Goal: Information Seeking & Learning: Learn about a topic

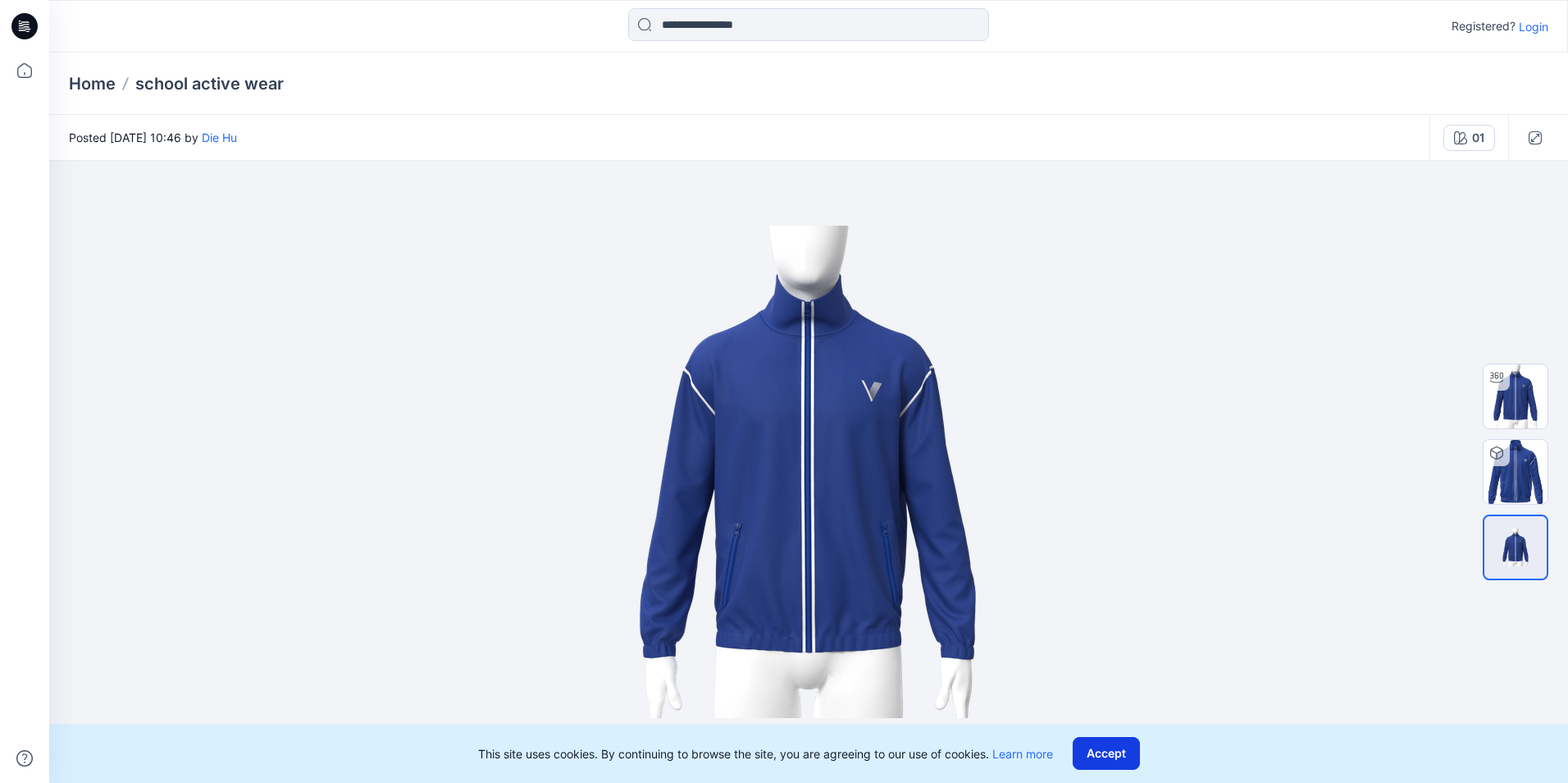
click at [1101, 627] on button "Accept" at bounding box center [1106, 752] width 68 height 32
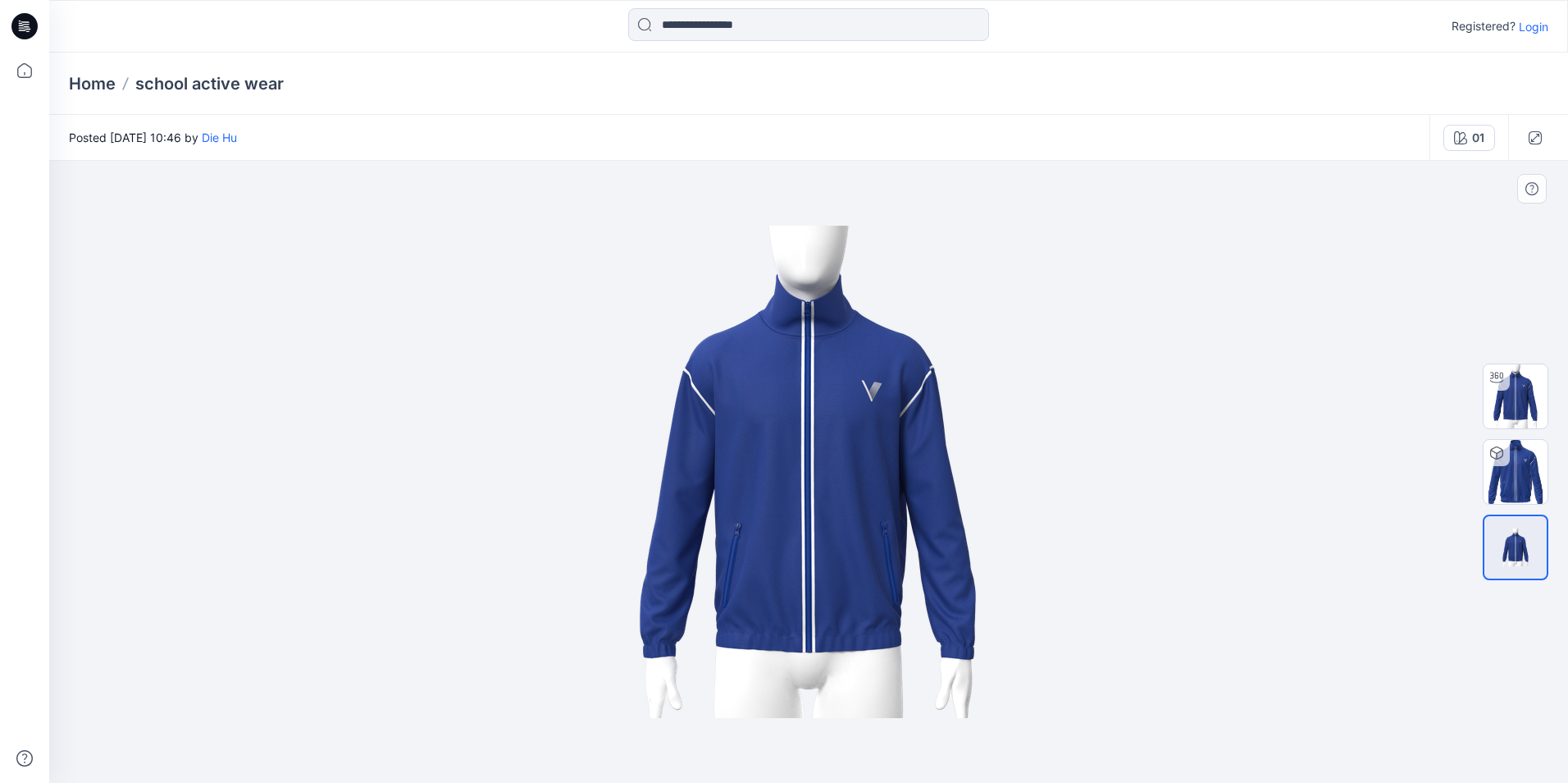
drag, startPoint x: 923, startPoint y: 528, endPoint x: 1050, endPoint y: 509, distance: 128.4
click at [1050, 509] on img at bounding box center [808, 472] width 820 height 492
click at [1117, 478] on img at bounding box center [1515, 471] width 64 height 64
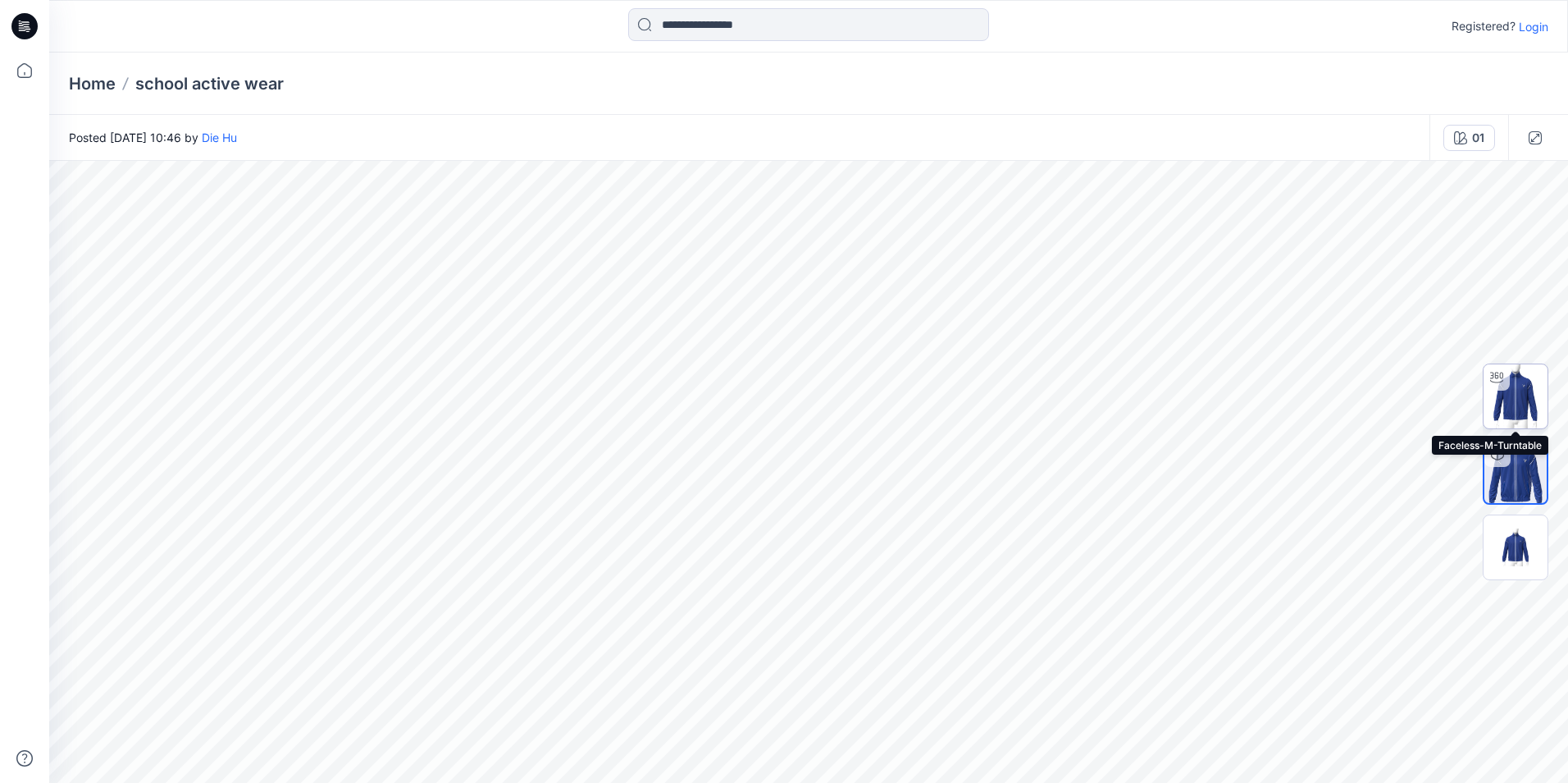
click at [1117, 404] on img at bounding box center [1515, 396] width 64 height 64
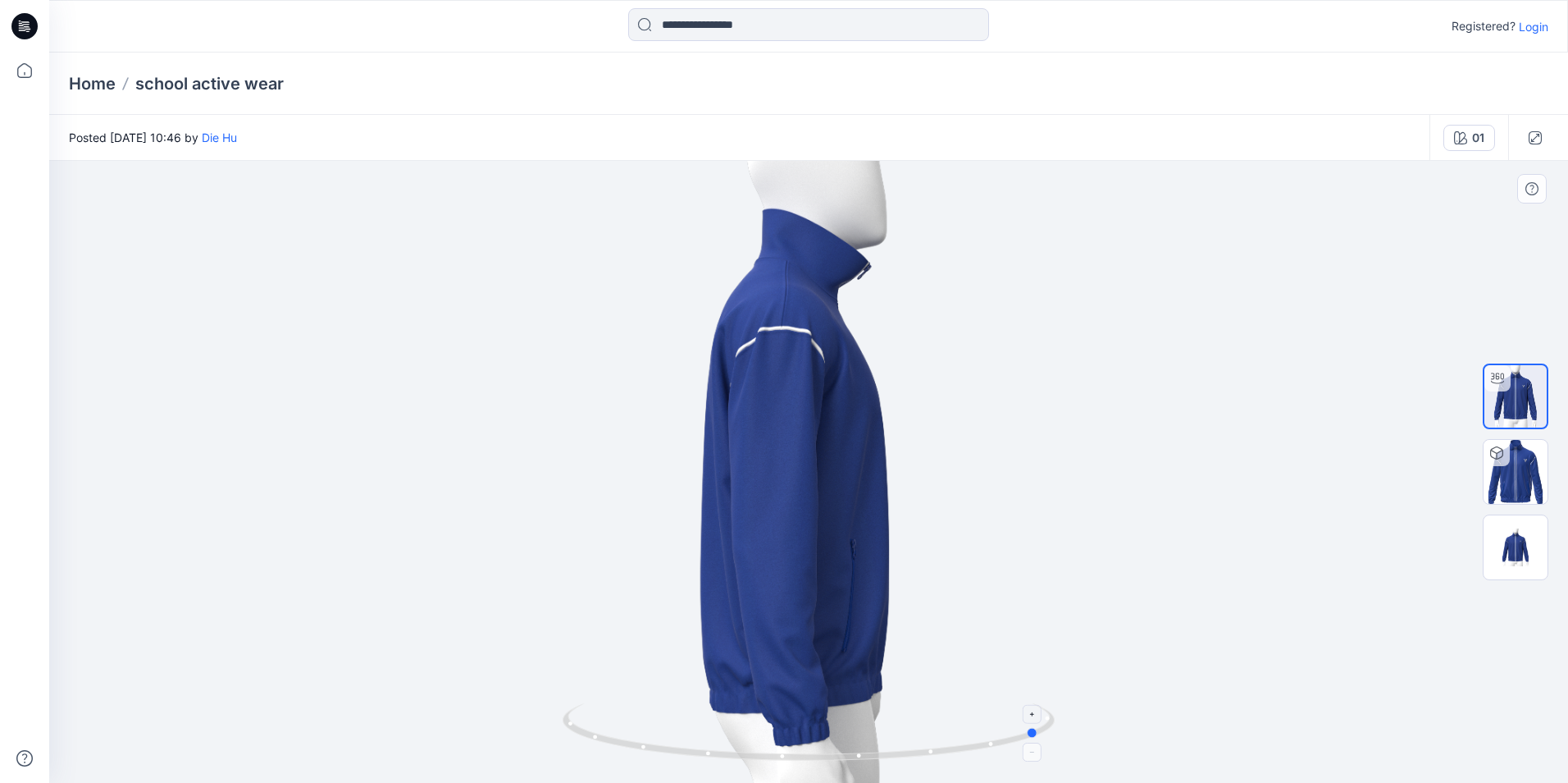
drag, startPoint x: 895, startPoint y: 760, endPoint x: 636, endPoint y: 722, distance: 261.8
click at [636, 627] on icon at bounding box center [810, 733] width 496 height 62
click at [872, 627] on img at bounding box center [808, 742] width 492 height 79
drag, startPoint x: 889, startPoint y: 758, endPoint x: 847, endPoint y: 762, distance: 42.2
click at [847, 627] on icon at bounding box center [810, 733] width 496 height 62
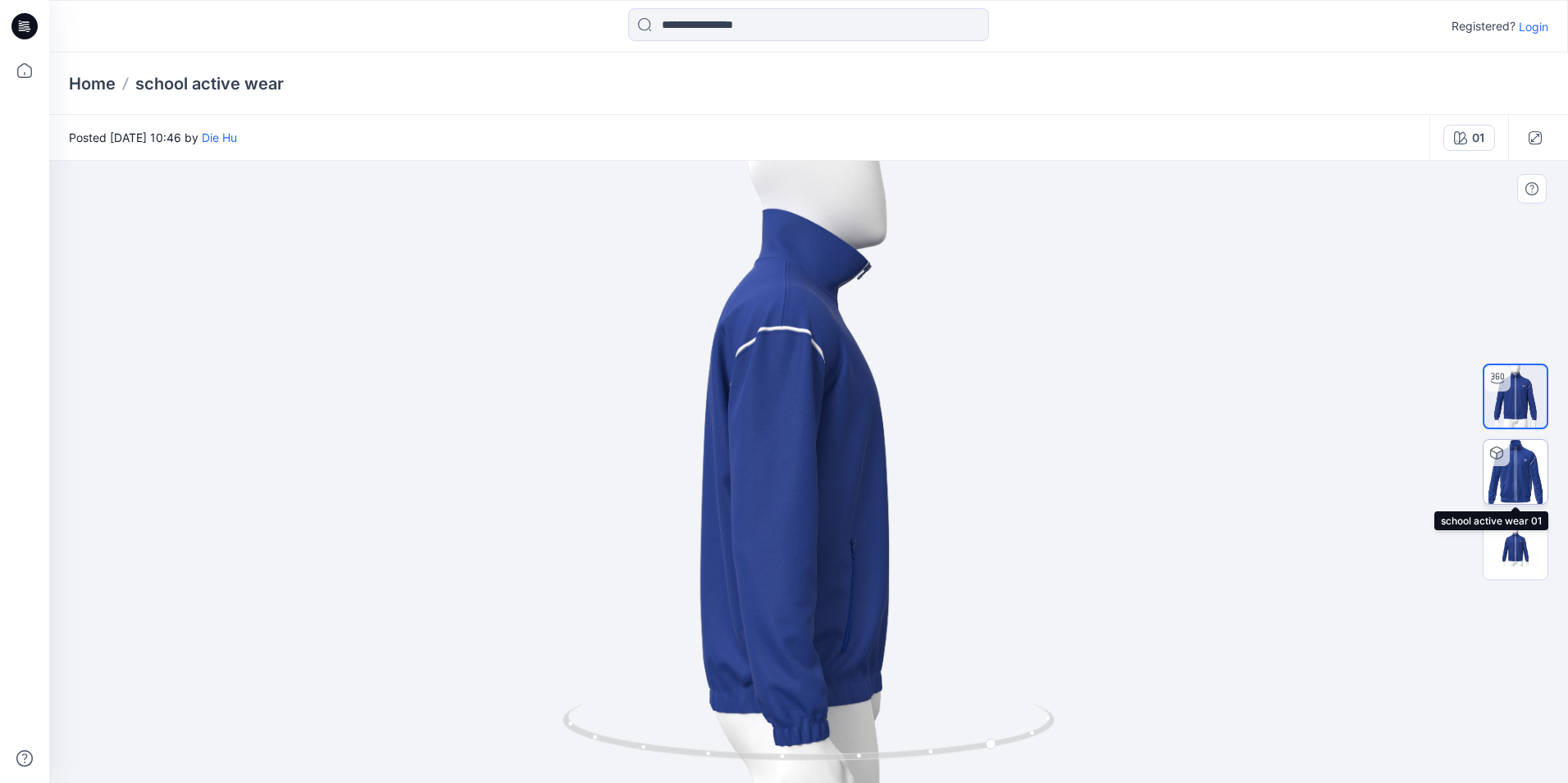
click at [1117, 488] on img at bounding box center [1515, 471] width 64 height 64
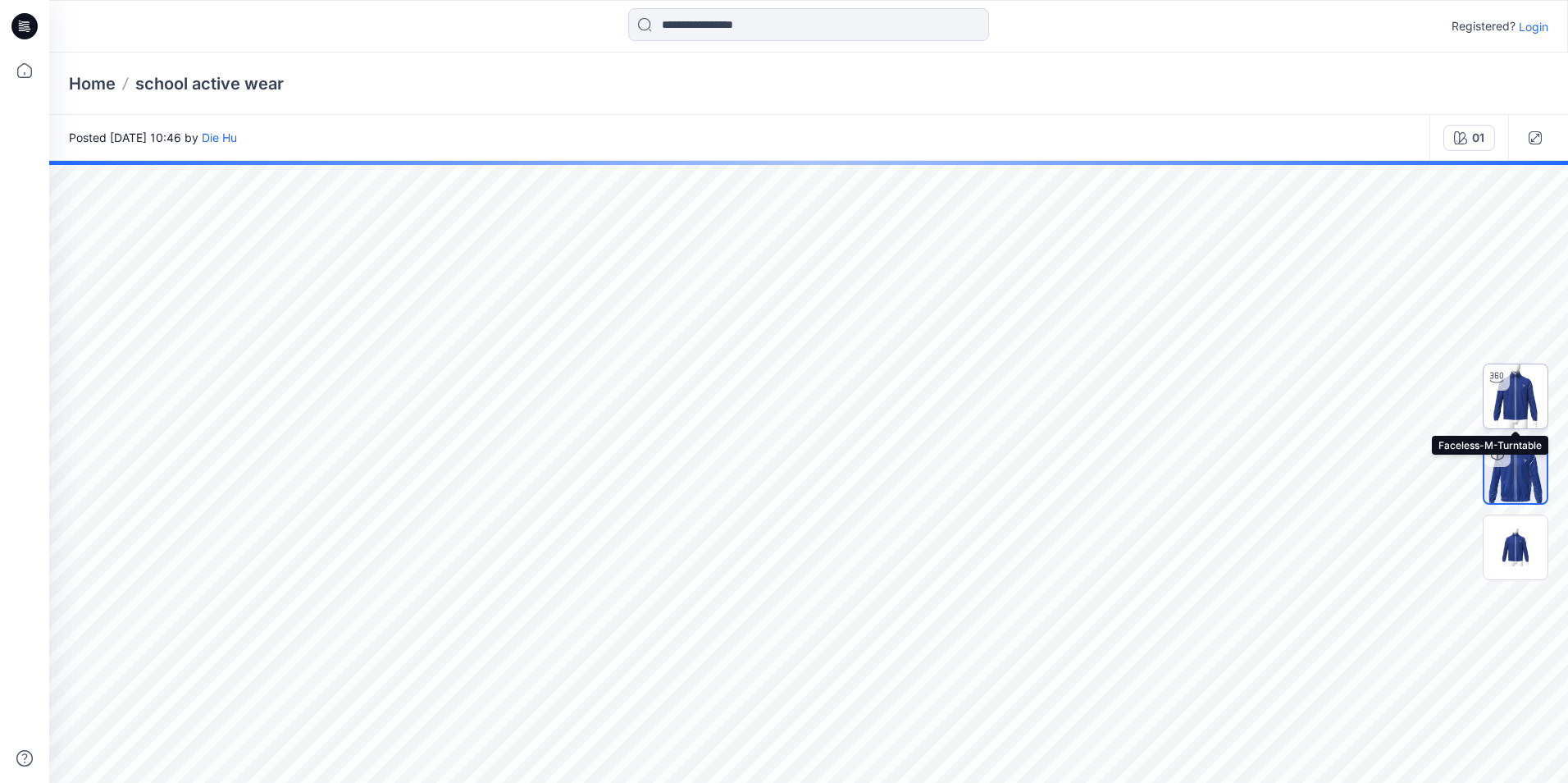
click at [1117, 390] on img at bounding box center [1515, 396] width 64 height 64
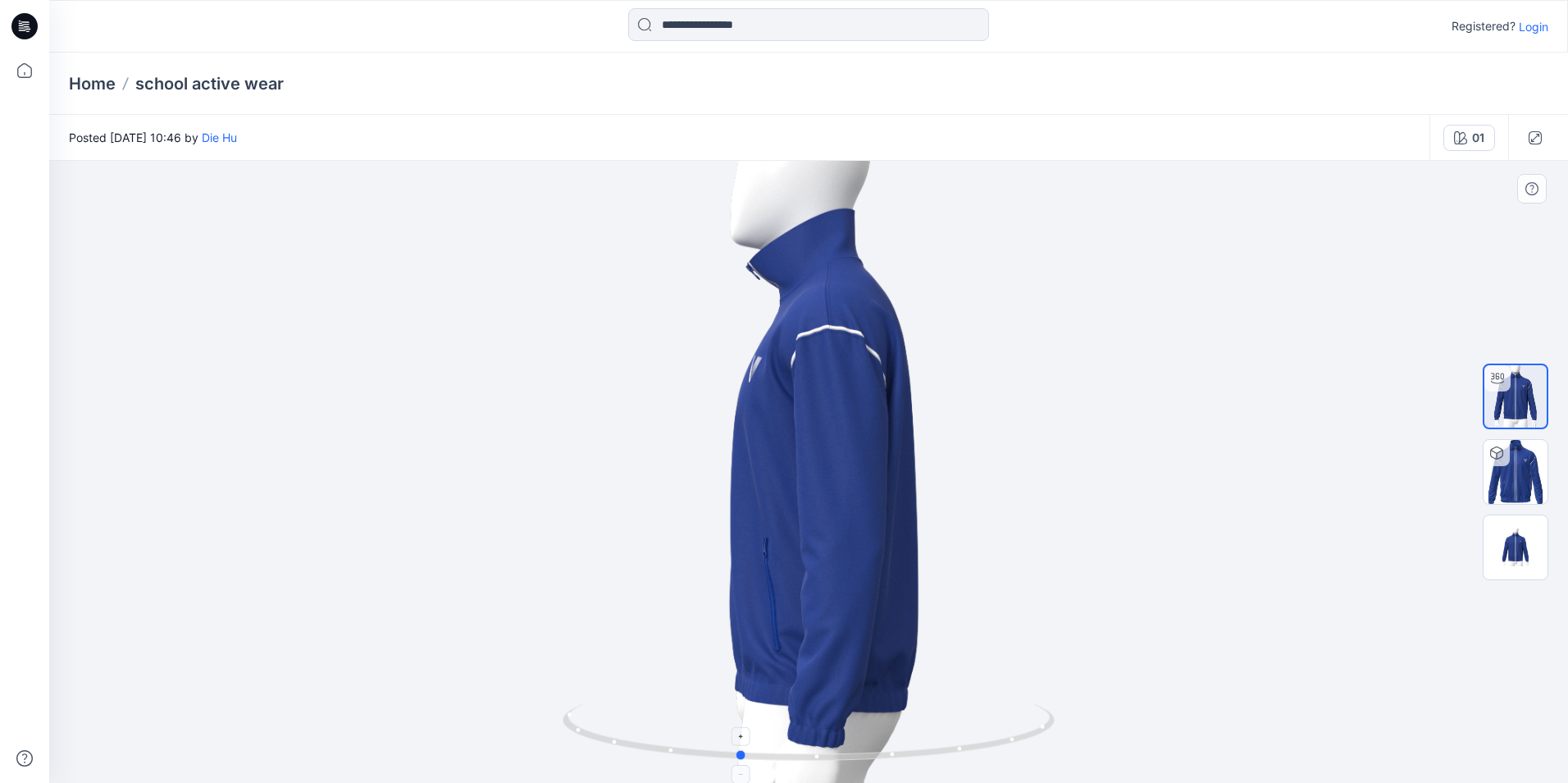
drag, startPoint x: 998, startPoint y: 750, endPoint x: 906, endPoint y: 758, distance: 92.3
click at [907, 627] on icon at bounding box center [810, 733] width 496 height 62
click at [1117, 135] on div "01" at bounding box center [1477, 137] width 12 height 18
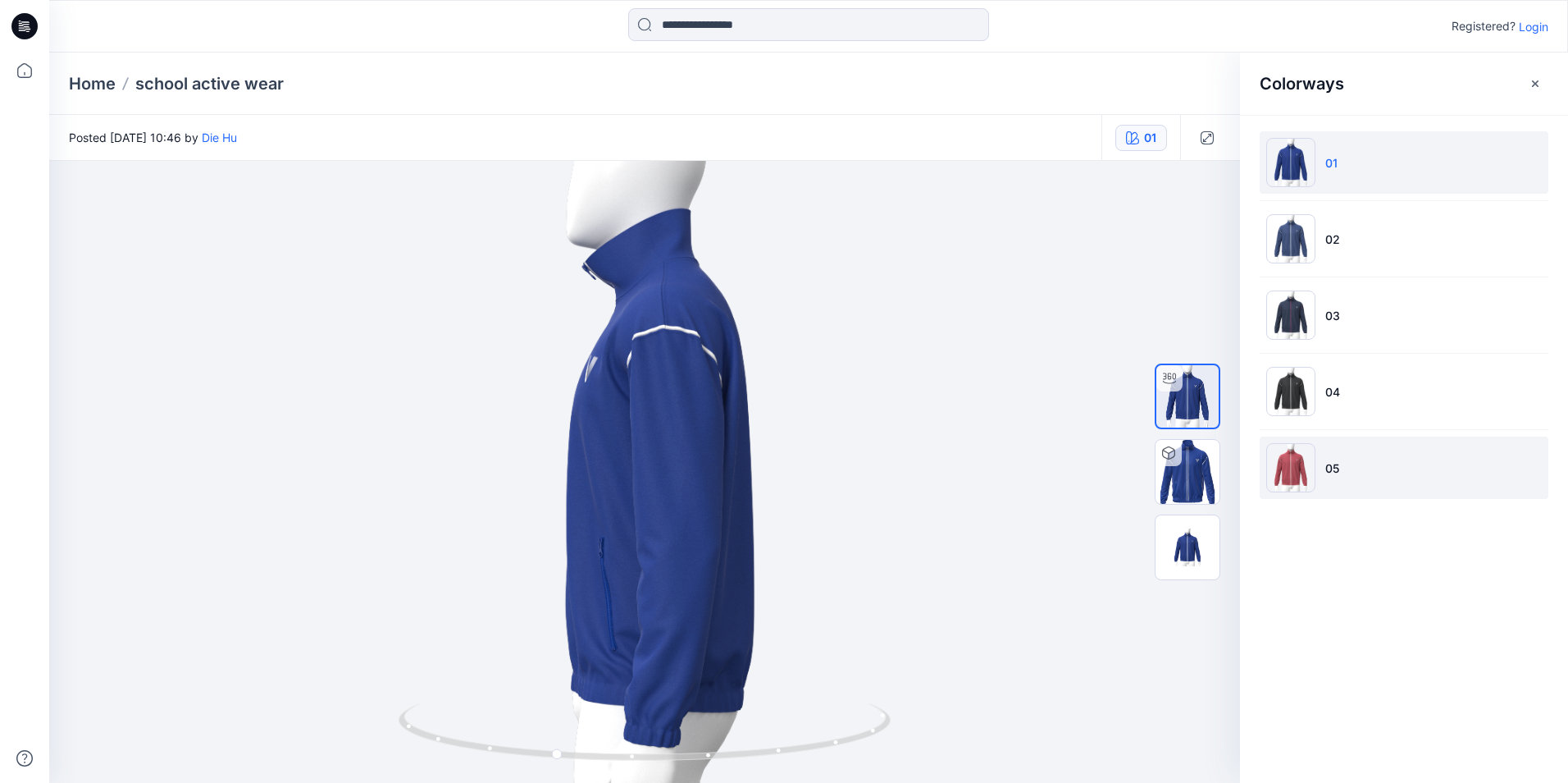
click at [1117, 454] on img at bounding box center [1291, 467] width 50 height 50
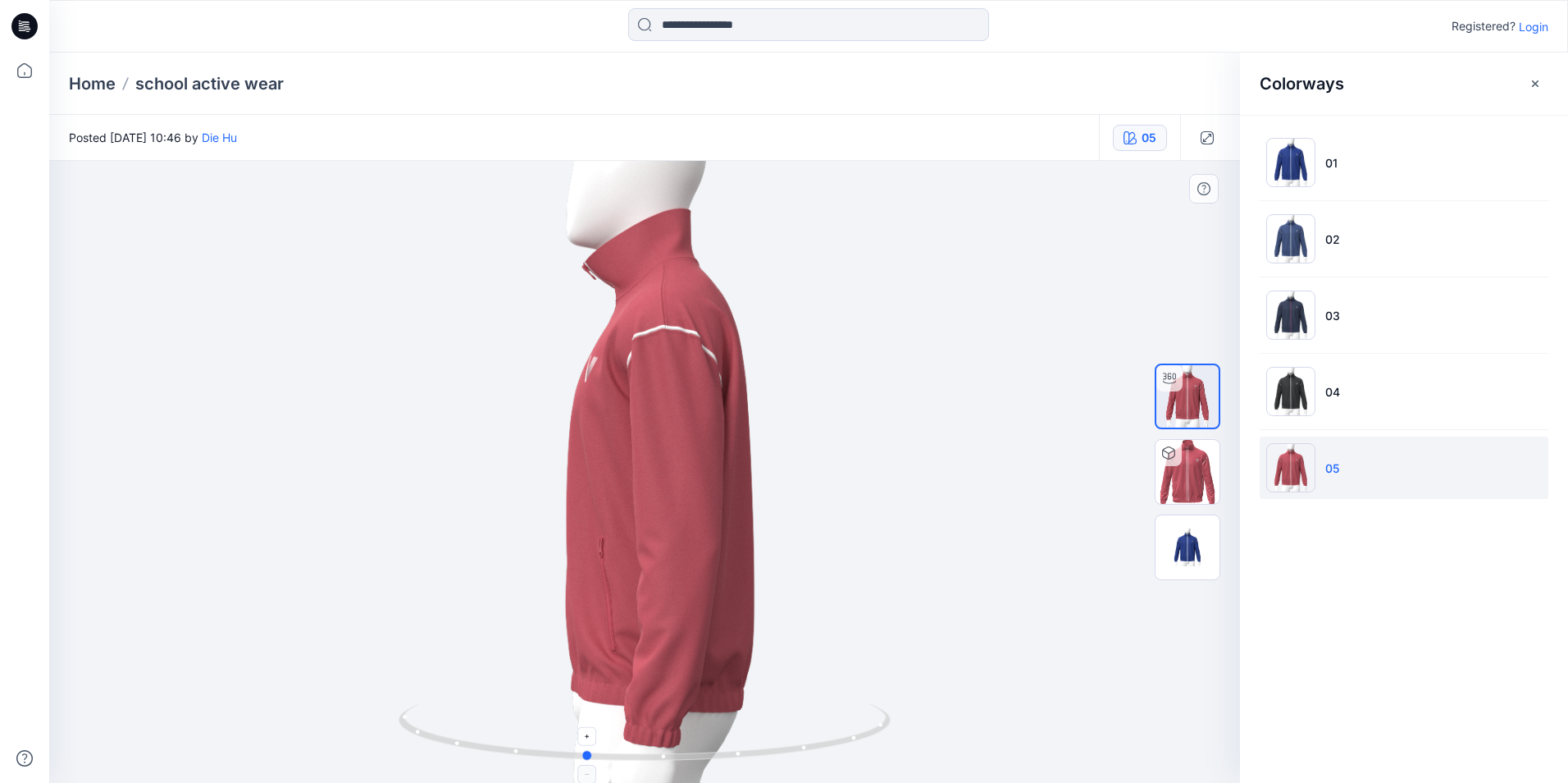
drag, startPoint x: 850, startPoint y: 742, endPoint x: 790, endPoint y: 747, distance: 60.2
click at [790, 627] on icon at bounding box center [646, 733] width 496 height 62
drag, startPoint x: 659, startPoint y: 766, endPoint x: 583, endPoint y: 763, distance: 76.1
click at [583, 627] on div at bounding box center [644, 472] width 1191 height 622
click at [587, 627] on img at bounding box center [644, 742] width 492 height 79
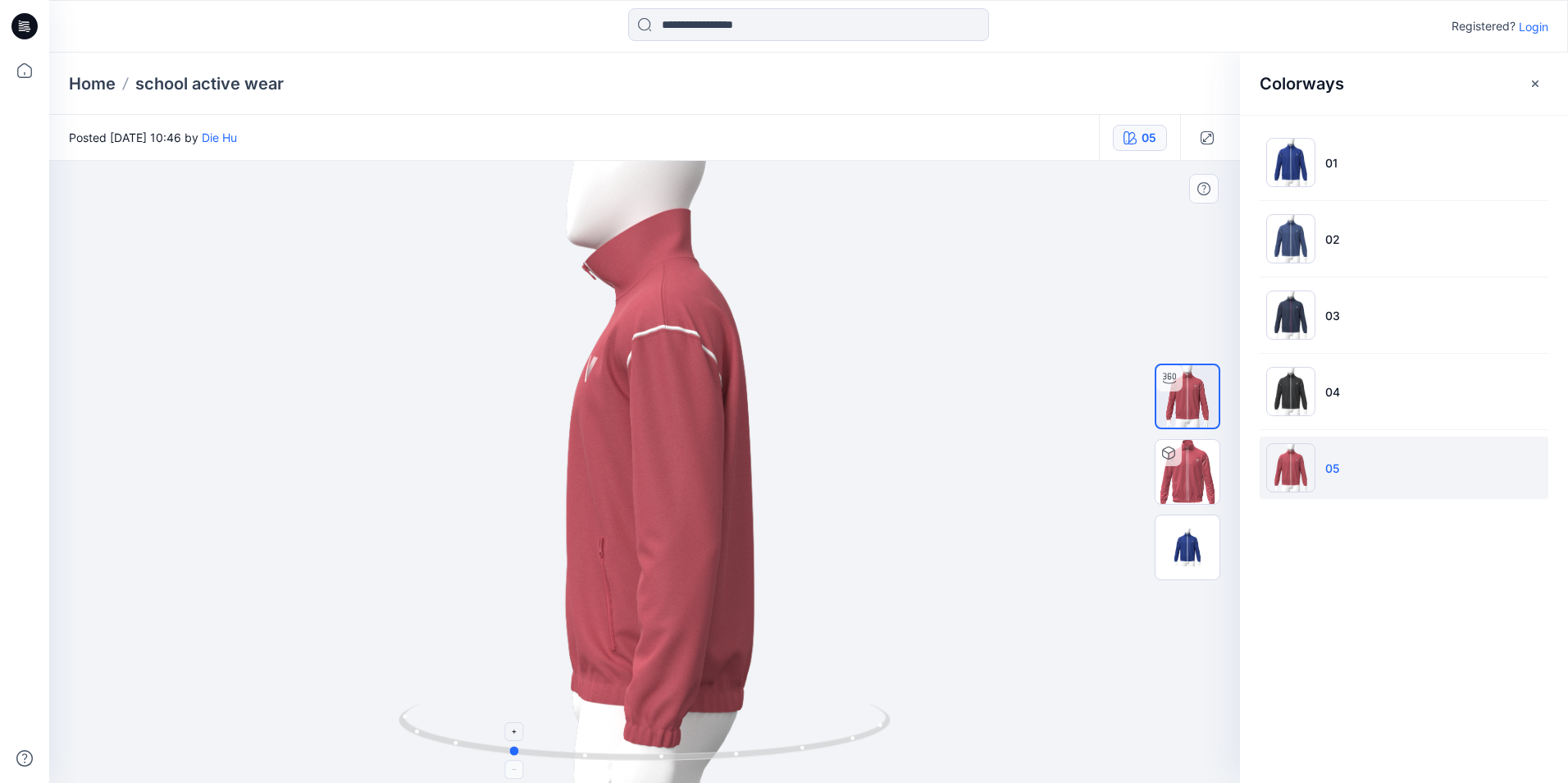
click at [594, 627] on icon at bounding box center [646, 733] width 496 height 62
click at [671, 627] on icon at bounding box center [646, 733] width 496 height 62
click at [872, 627] on icon at bounding box center [646, 733] width 496 height 62
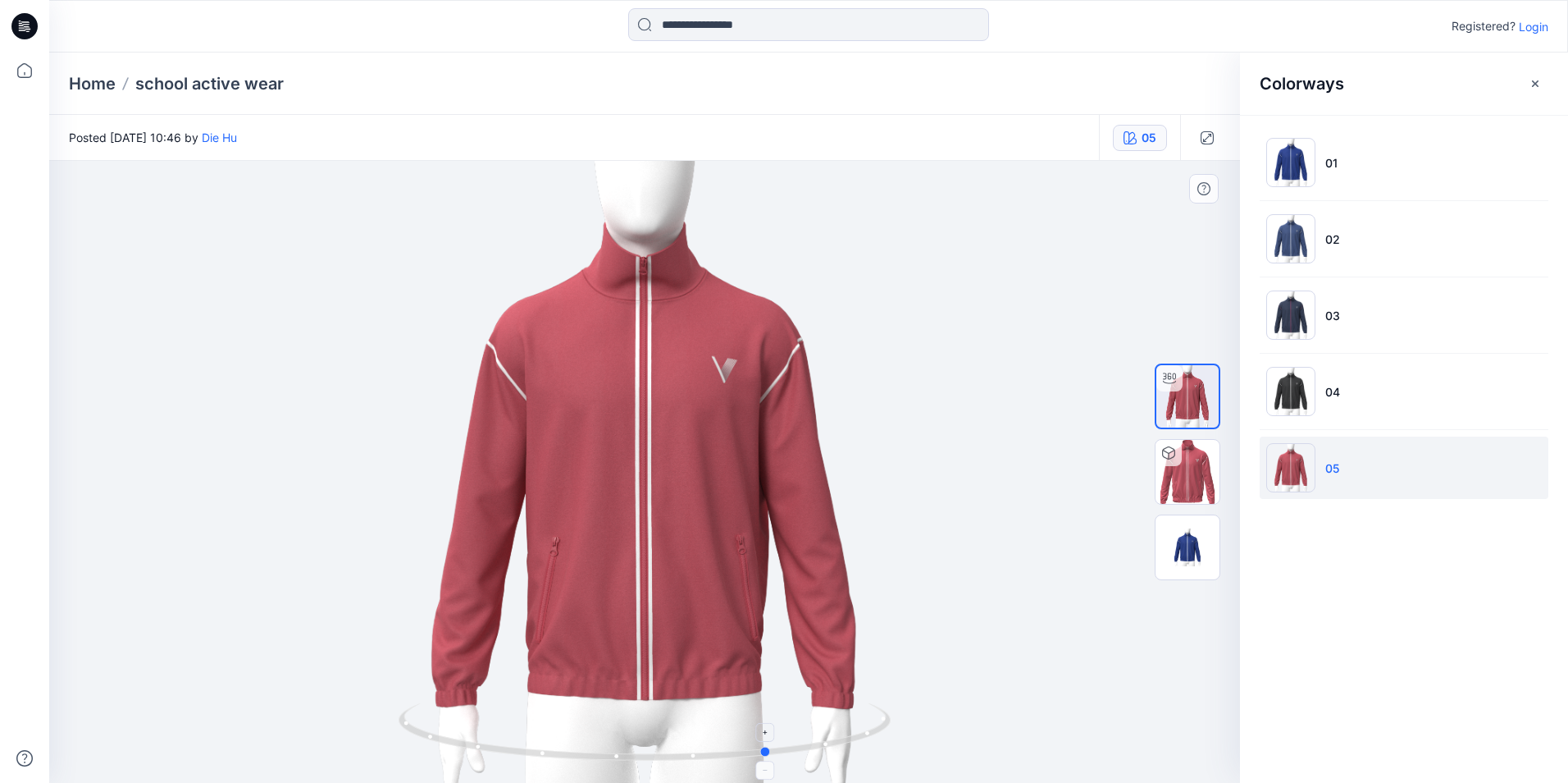
drag, startPoint x: 806, startPoint y: 744, endPoint x: 575, endPoint y: 752, distance: 231.1
click at [575, 627] on icon at bounding box center [646, 733] width 496 height 62
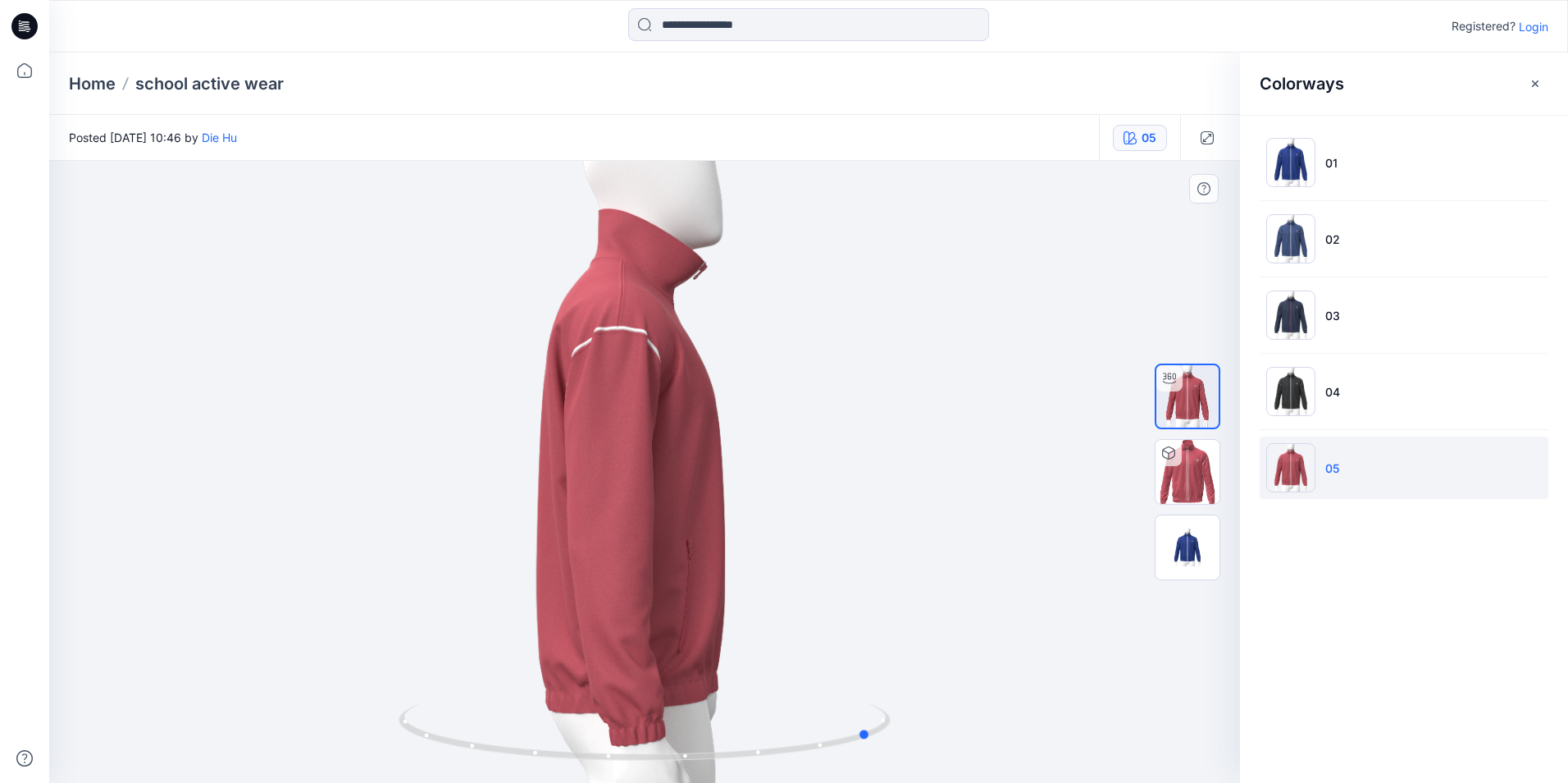
drag, startPoint x: 615, startPoint y: 493, endPoint x: 632, endPoint y: 505, distance: 20.8
click at [634, 505] on div at bounding box center [644, 472] width 1191 height 622
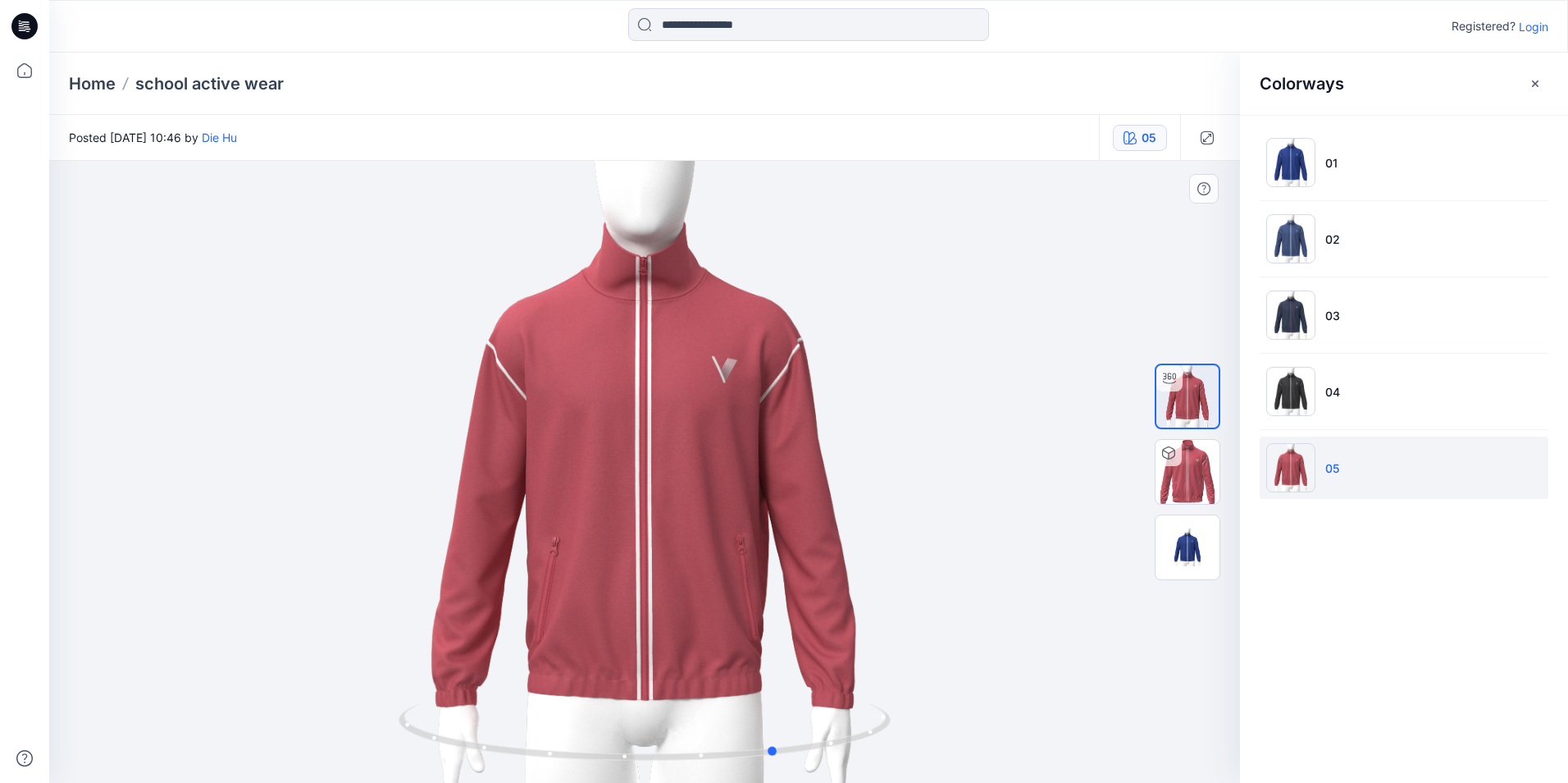
drag, startPoint x: 638, startPoint y: 505, endPoint x: 545, endPoint y: 512, distance: 93.3
click at [545, 512] on div at bounding box center [644, 472] width 1191 height 622
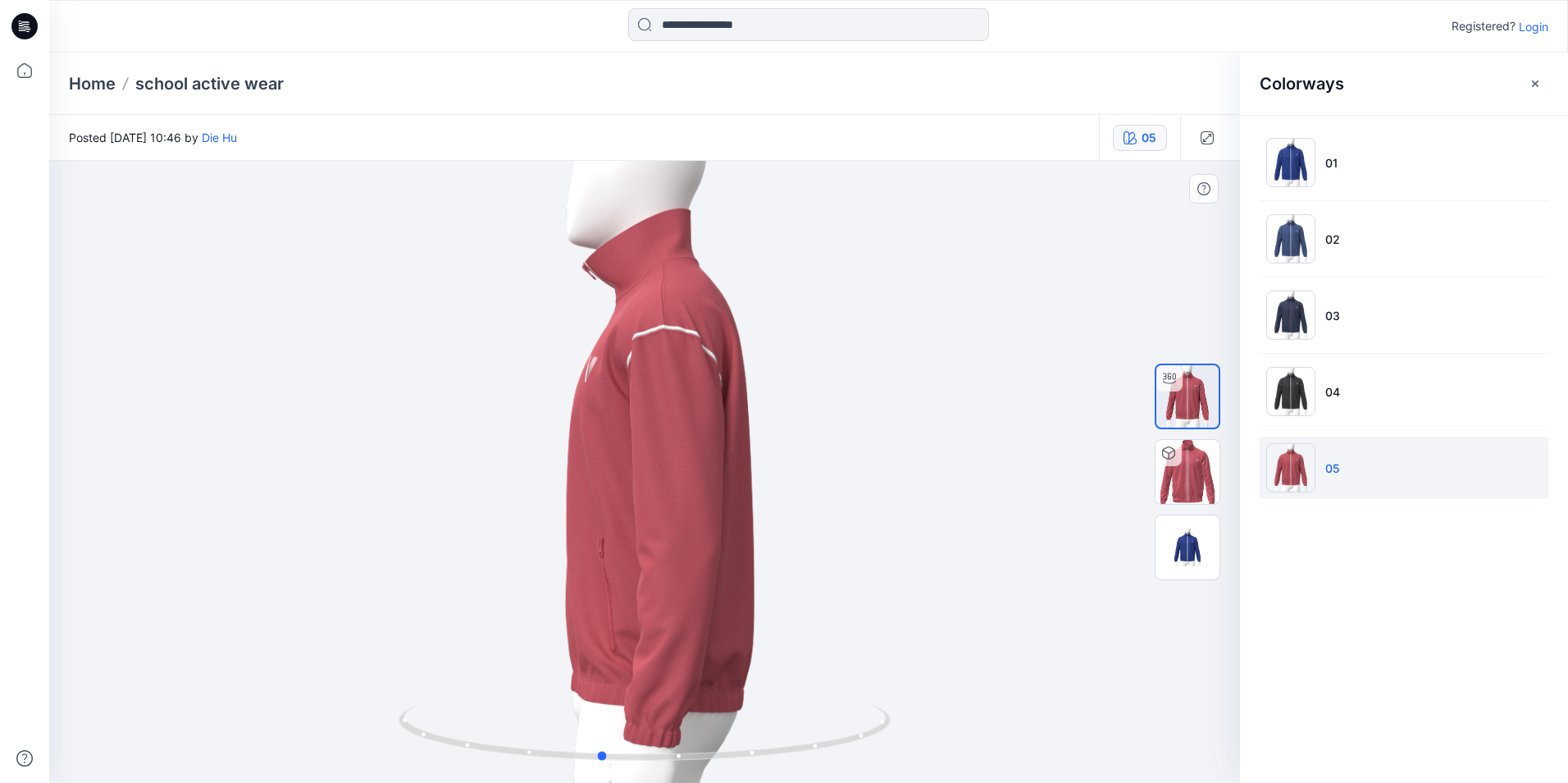
drag, startPoint x: 695, startPoint y: 508, endPoint x: 1002, endPoint y: 489, distance: 307.6
click at [1002, 489] on div at bounding box center [644, 472] width 1191 height 622
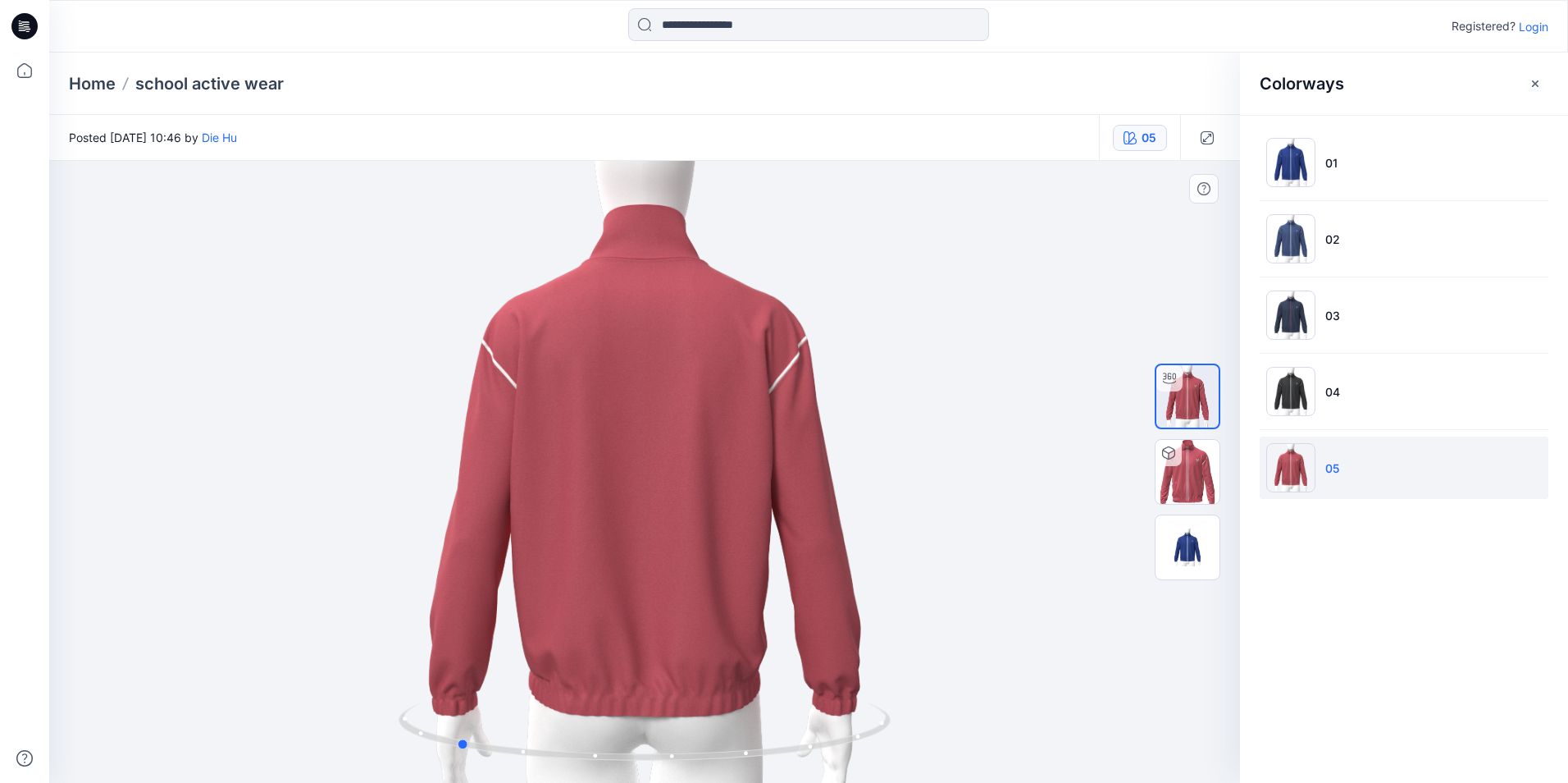
drag, startPoint x: 710, startPoint y: 422, endPoint x: 592, endPoint y: 411, distance: 118.5
click at [592, 411] on div at bounding box center [644, 472] width 1191 height 622
click at [1117, 478] on img at bounding box center [1187, 471] width 64 height 64
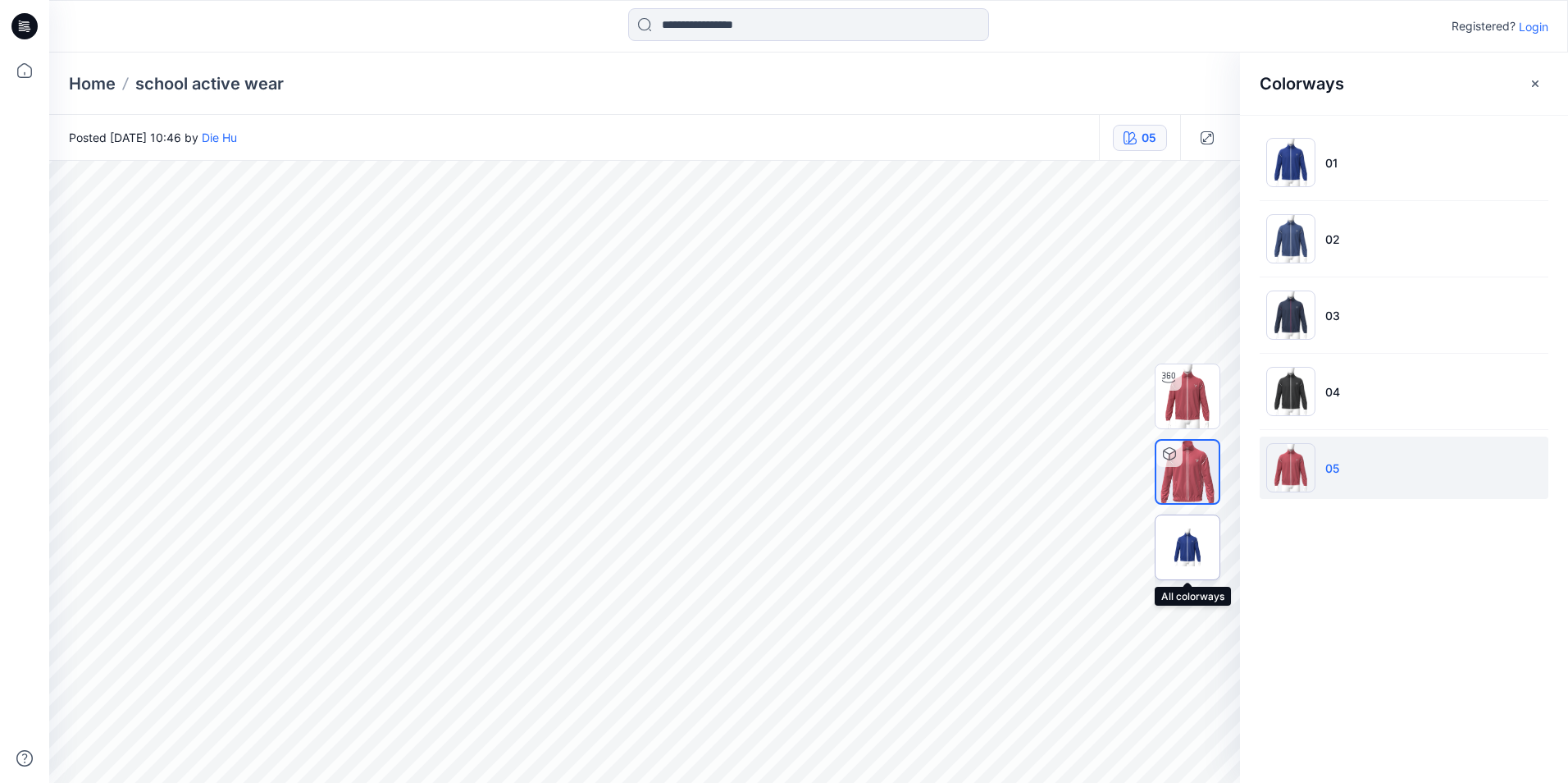
click at [1117, 551] on img at bounding box center [1187, 547] width 64 height 38
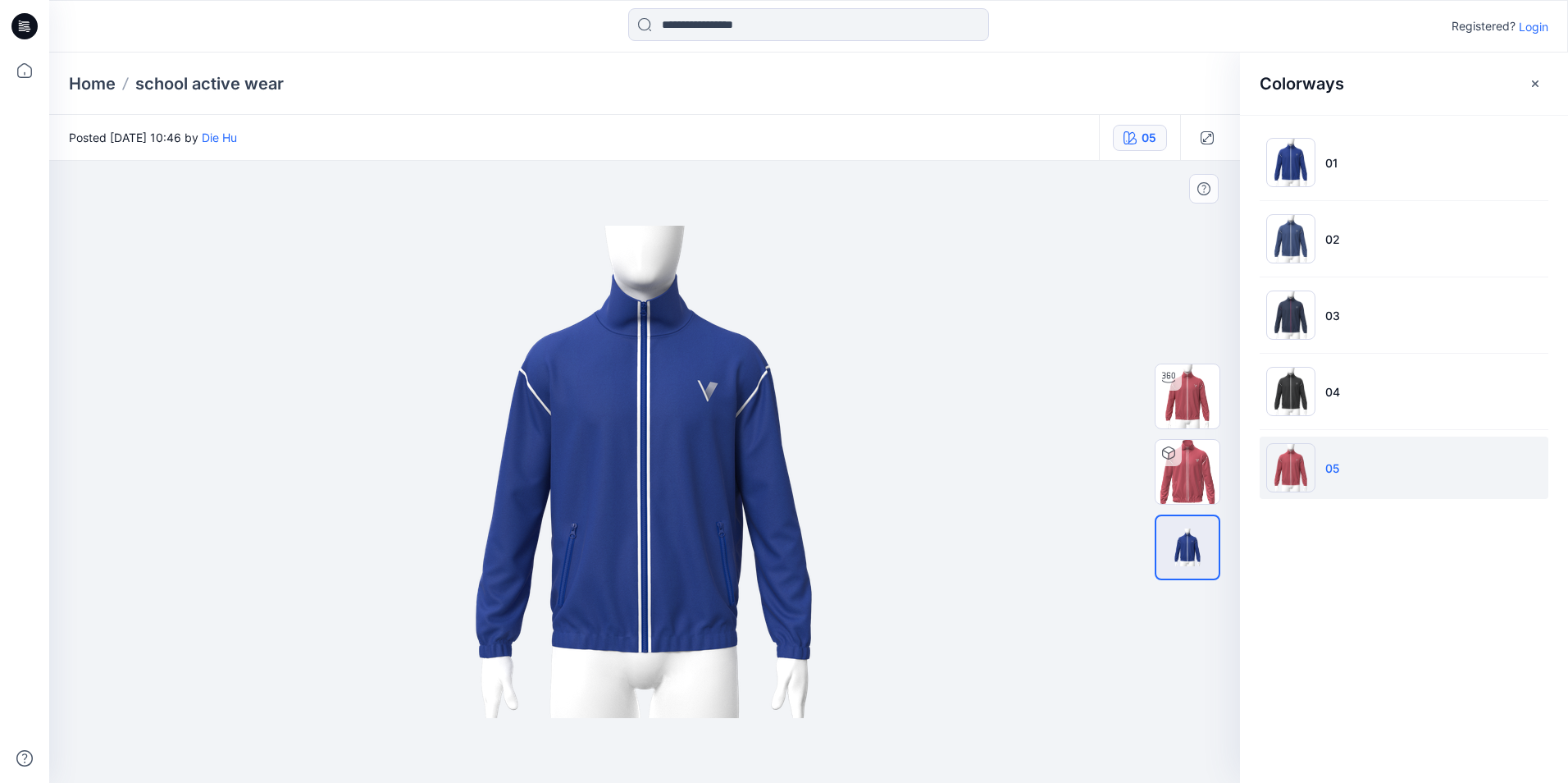
drag, startPoint x: 697, startPoint y: 476, endPoint x: 598, endPoint y: 481, distance: 99.1
click at [598, 481] on img at bounding box center [644, 472] width 820 height 492
click at [1117, 395] on img at bounding box center [1187, 396] width 64 height 64
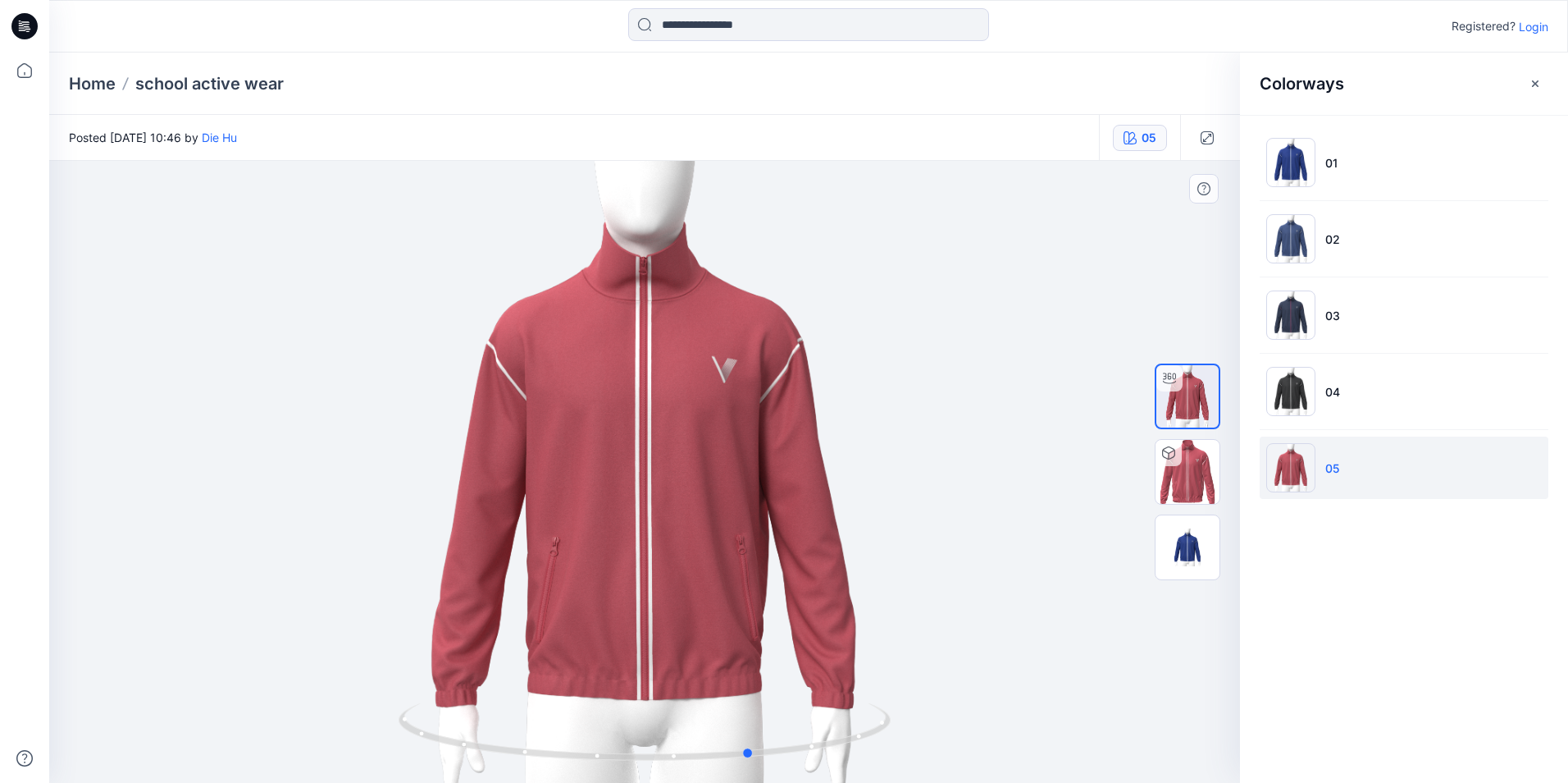
drag, startPoint x: 813, startPoint y: 450, endPoint x: 579, endPoint y: 455, distance: 234.1
click at [583, 456] on div at bounding box center [644, 472] width 1191 height 622
drag, startPoint x: 647, startPoint y: 445, endPoint x: 349, endPoint y: 432, distance: 298.3
click at [326, 432] on div at bounding box center [644, 472] width 1191 height 622
drag, startPoint x: 613, startPoint y: 434, endPoint x: 752, endPoint y: 450, distance: 139.9
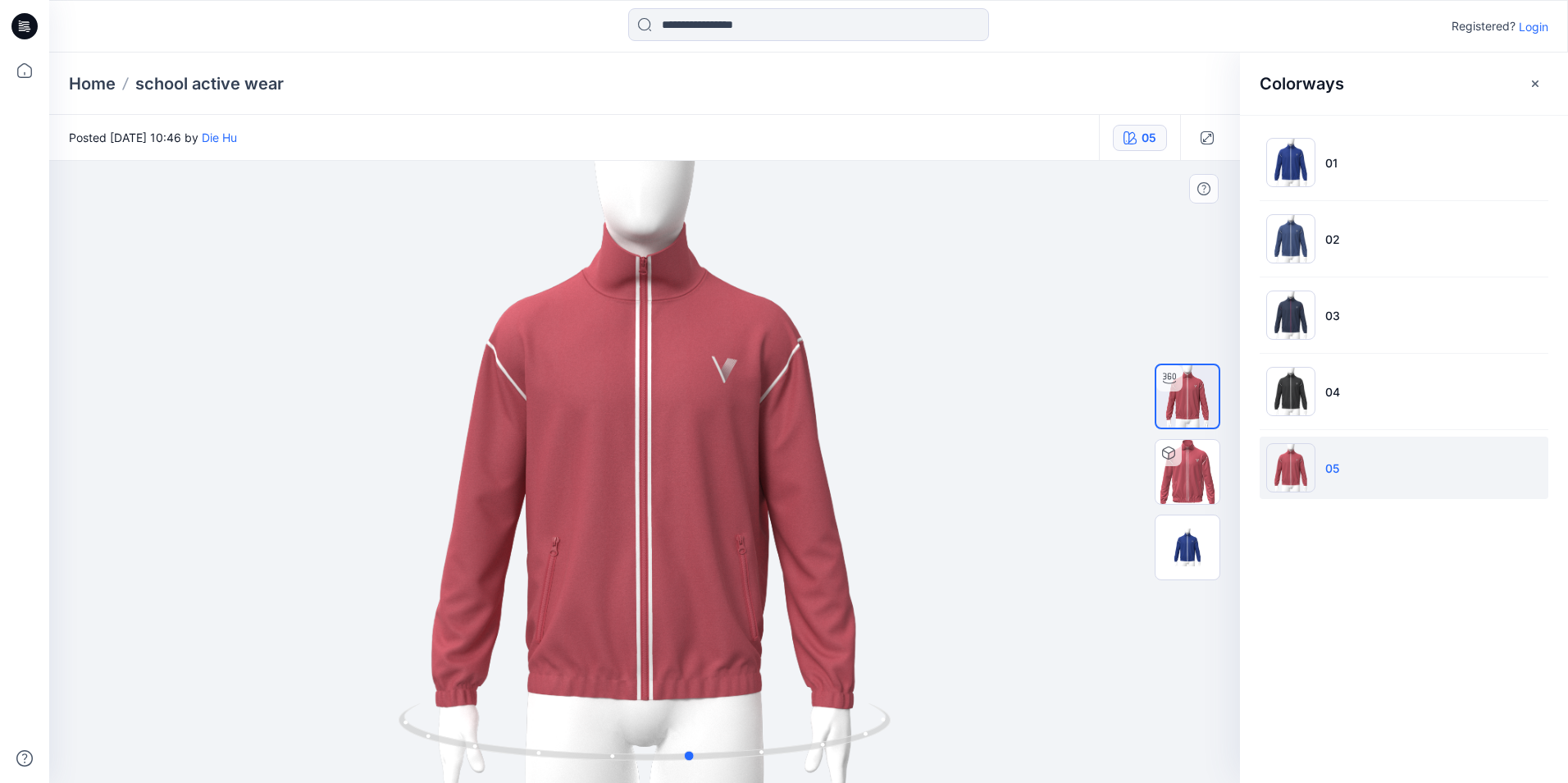
click at [752, 450] on div at bounding box center [644, 472] width 1191 height 622
click at [1117, 226] on img at bounding box center [1291, 238] width 50 height 50
